Goal: Register for event/course

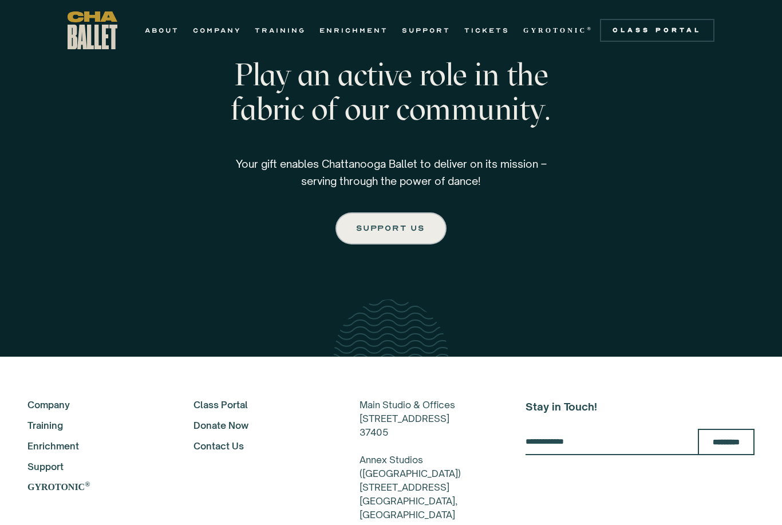
scroll to position [1784, 0]
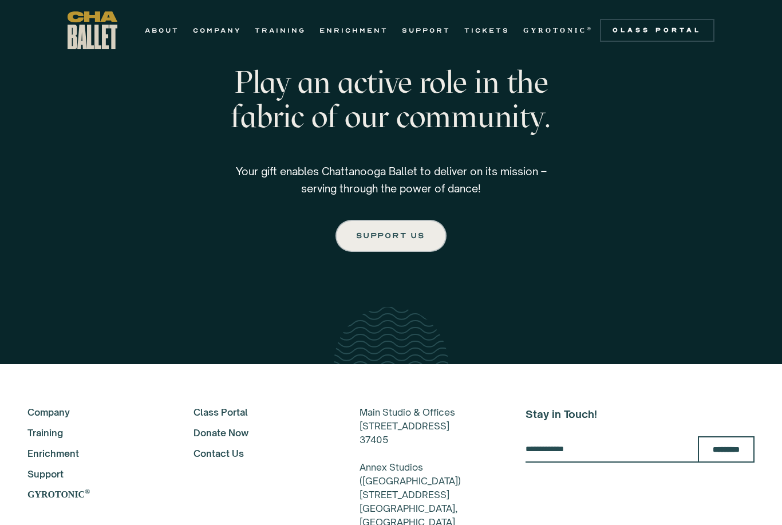
click at [56, 431] on link "Training" at bounding box center [94, 433] width 135 height 14
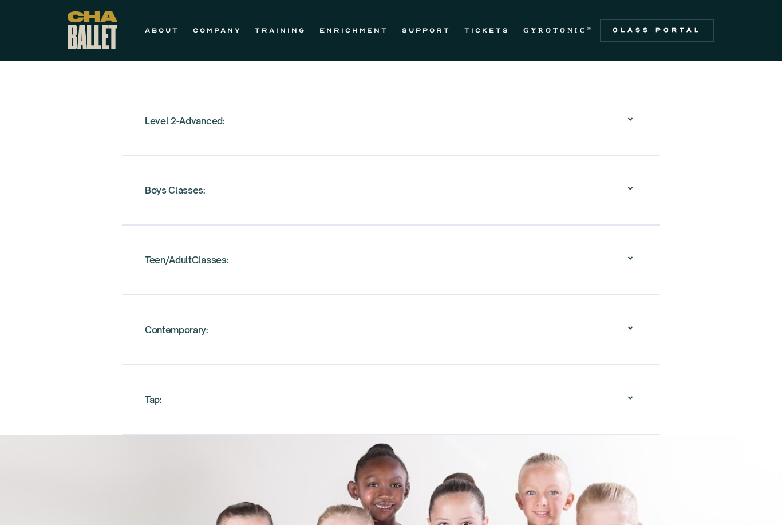
click at [172, 319] on div "Contemporary:" at bounding box center [177, 329] width 64 height 21
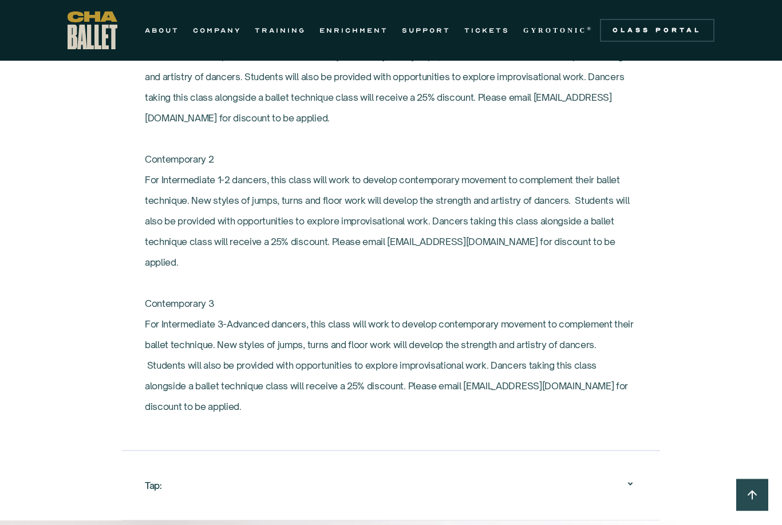
scroll to position [1689, 0]
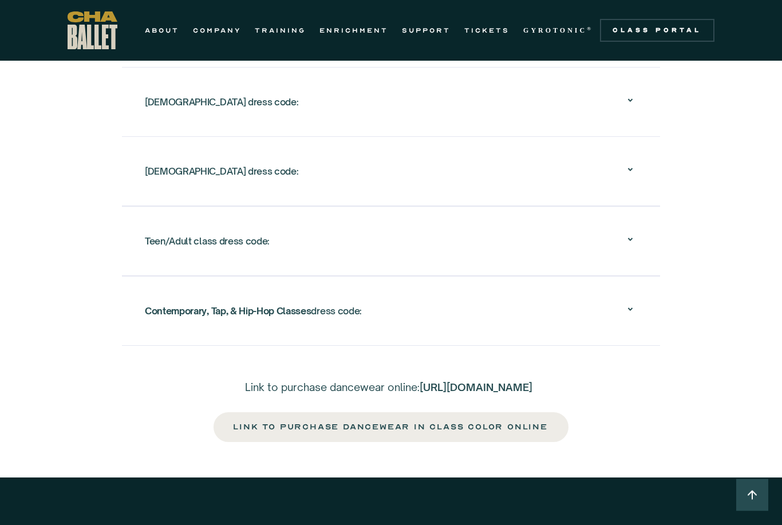
click at [227, 301] on div "Contemporary, Tap, & Hip-Hop Classes dress code:" at bounding box center [253, 311] width 217 height 21
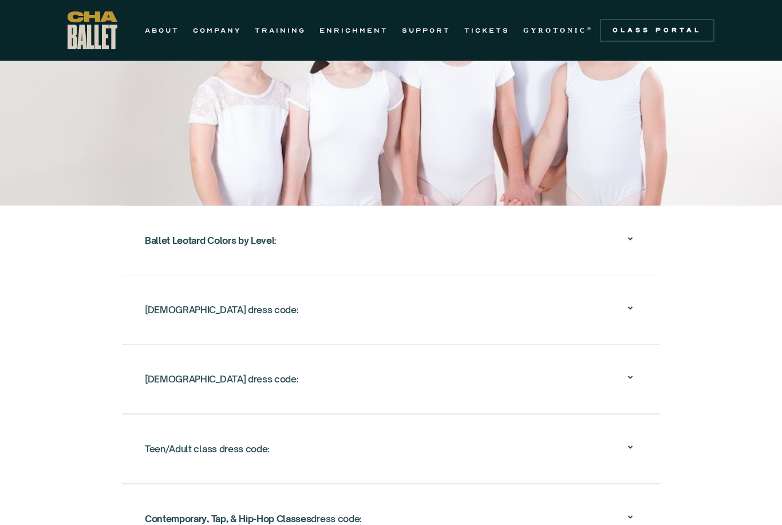
scroll to position [1848, 0]
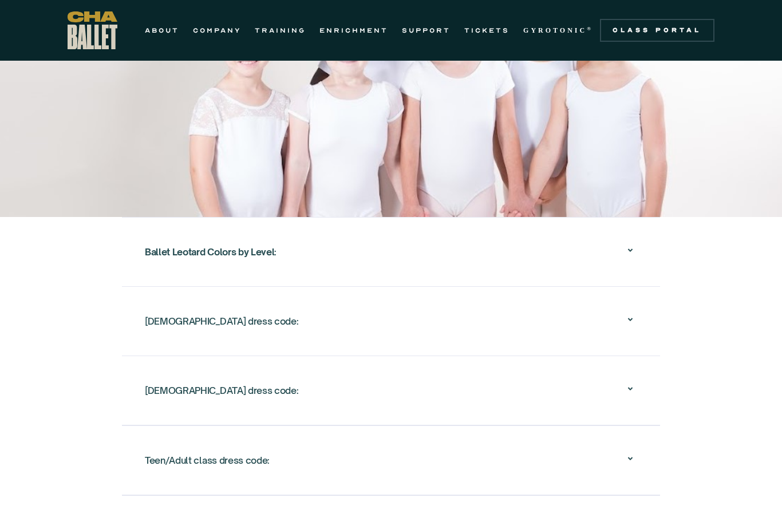
click at [140, 457] on div "Teen/Adult class dress code: Attire: Comfortable and easy to move in (e.g., leo…" at bounding box center [391, 461] width 538 height 70
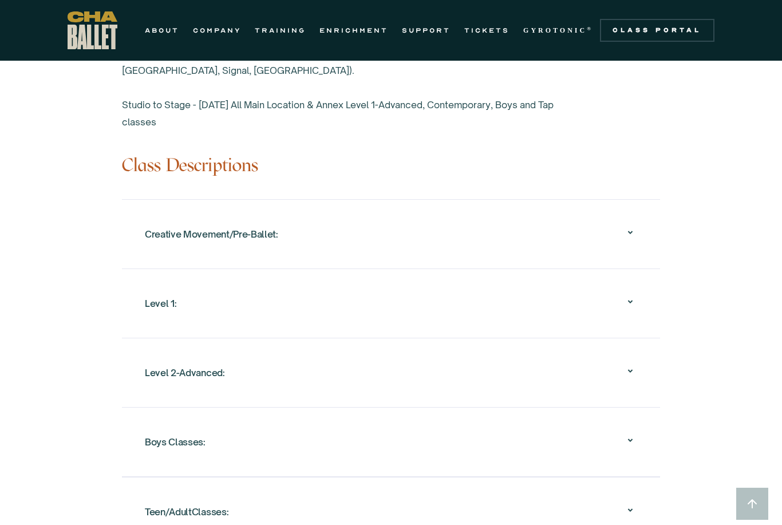
scroll to position [1234, 0]
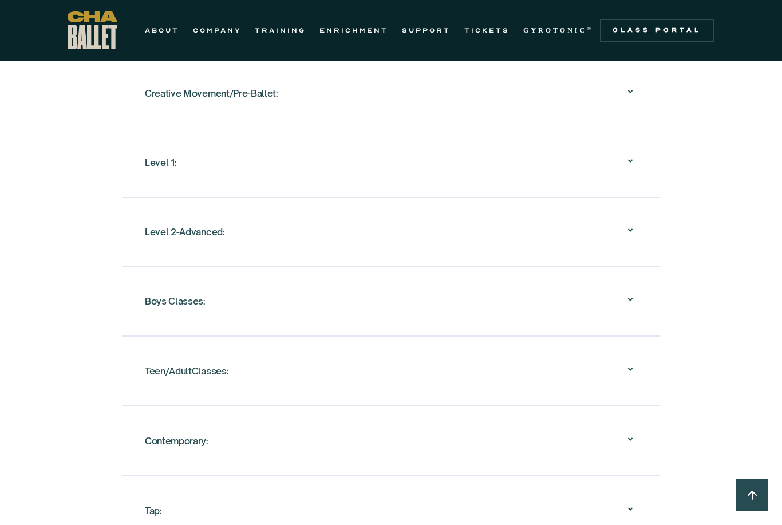
click at [257, 308] on div "Boys Classes:" at bounding box center [391, 301] width 492 height 37
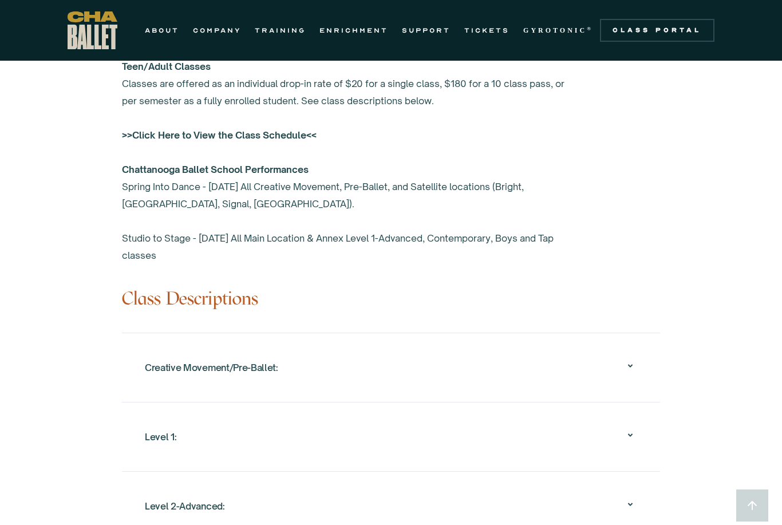
scroll to position [948, 0]
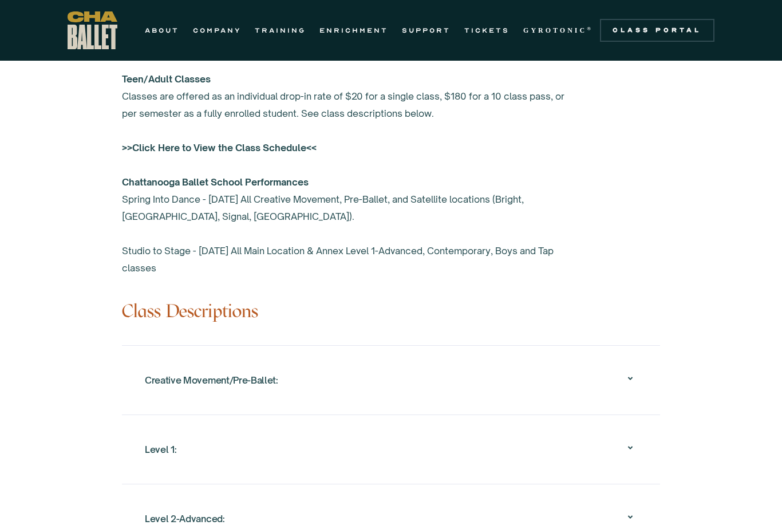
click at [141, 376] on div "Creative Movement/Pre-Ballet: Creative Movement An introduction to the world of…" at bounding box center [391, 379] width 538 height 69
click at [142, 385] on div "Creative Movement/Pre-Ballet: Creative Movement An introduction to the world of…" at bounding box center [391, 379] width 538 height 69
click at [164, 370] on div "Creative Movement/Pre-Ballet:" at bounding box center [211, 380] width 133 height 21
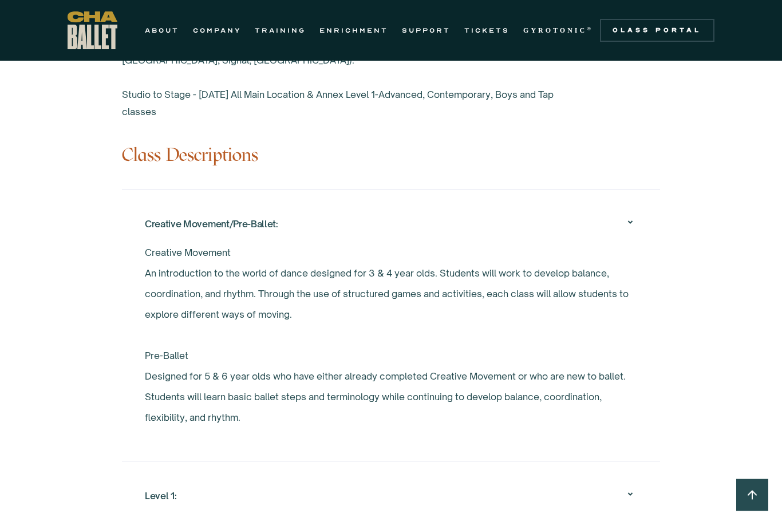
scroll to position [1104, 0]
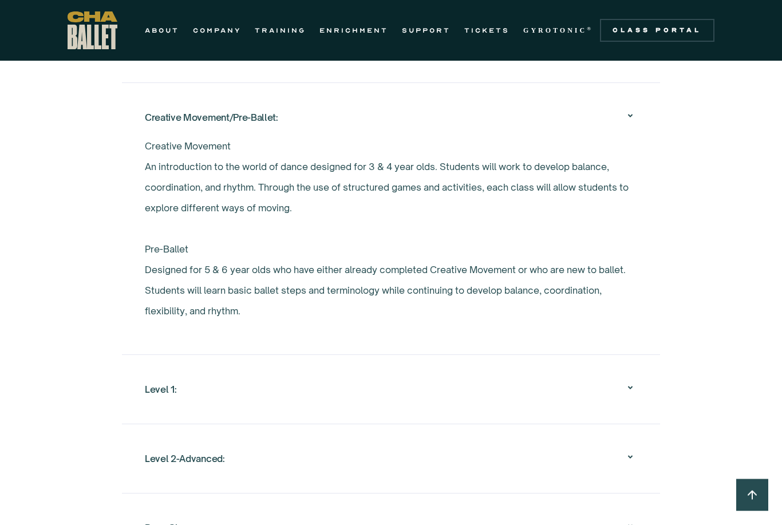
click at [146, 406] on div "Level 1:" at bounding box center [391, 389] width 492 height 37
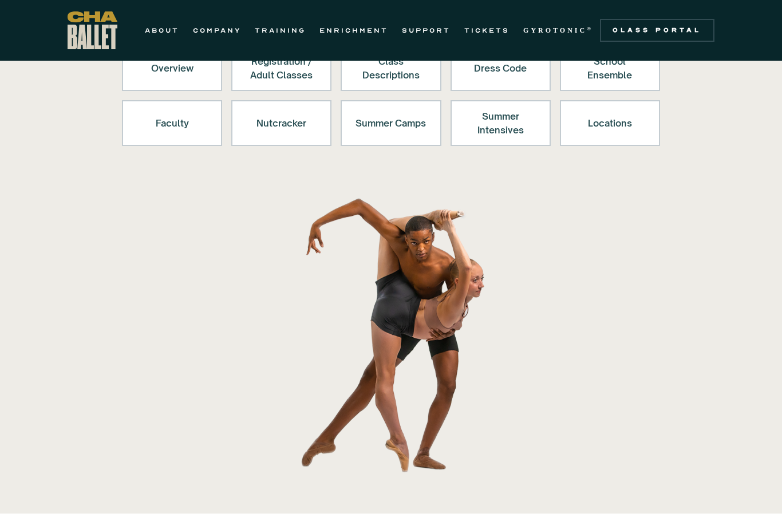
scroll to position [0, 0]
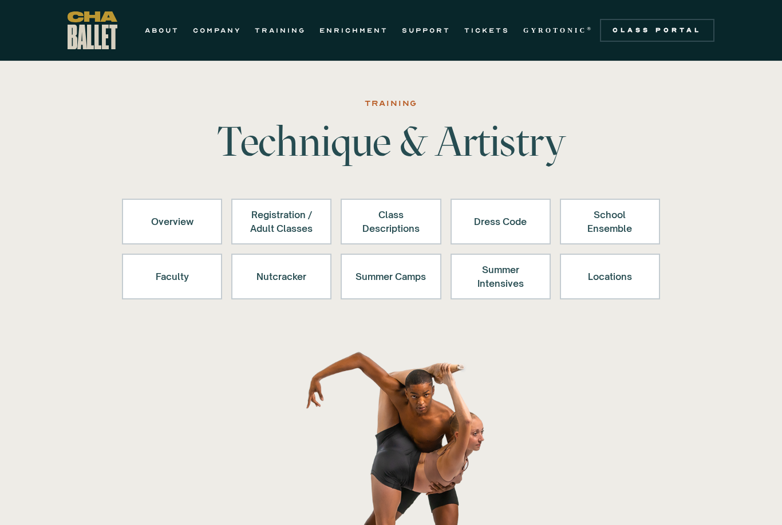
click at [214, 237] on link "Overview" at bounding box center [172, 222] width 100 height 46
click at [296, 224] on div "Registration / Adult Classes" at bounding box center [281, 221] width 70 height 27
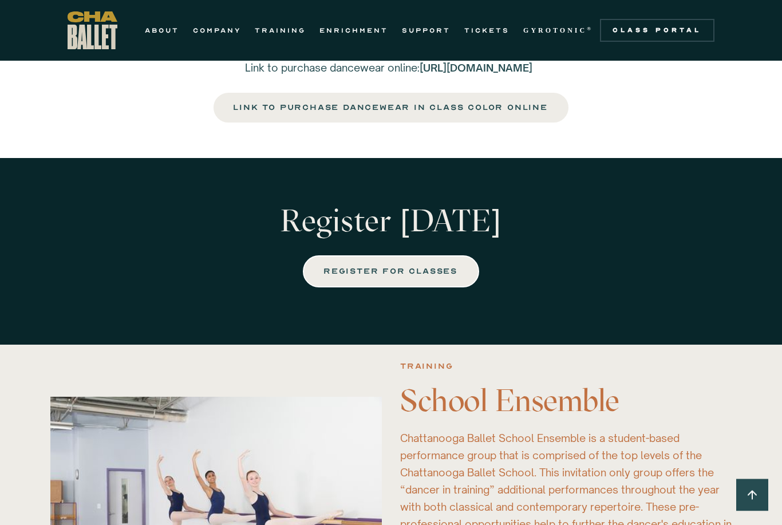
scroll to position [2467, 0]
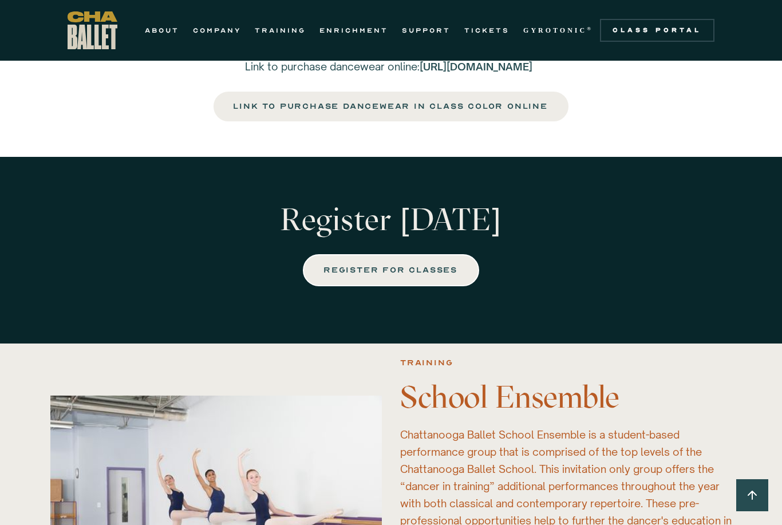
click at [340, 277] on div "REGISTER FOR CLASSES" at bounding box center [390, 270] width 133 height 14
